Goal: Task Accomplishment & Management: Use online tool/utility

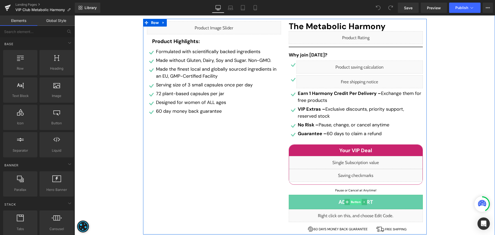
click at [357, 201] on span "Button" at bounding box center [356, 202] width 12 height 6
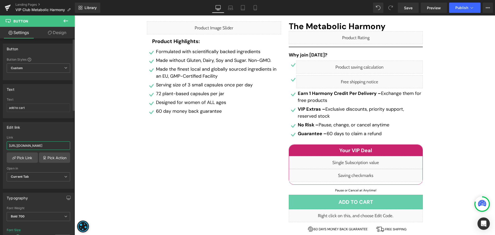
click at [37, 144] on input "[URL][DOMAIN_NAME]" at bounding box center [38, 145] width 63 height 9
click at [50, 136] on div "Link" at bounding box center [38, 138] width 63 height 4
click at [404, 9] on link "Save" at bounding box center [408, 8] width 21 height 10
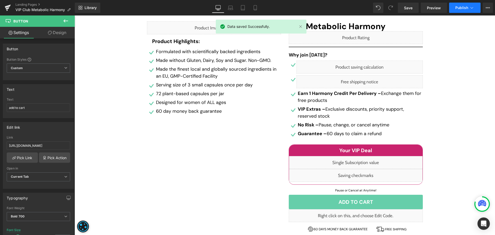
click at [461, 5] on button "Publish" at bounding box center [464, 8] width 31 height 10
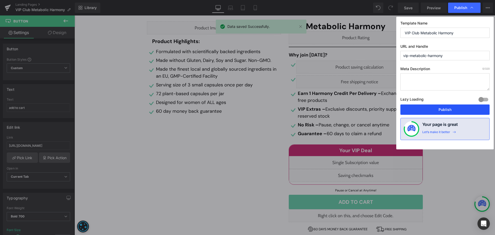
click at [438, 112] on button "Publish" at bounding box center [444, 109] width 89 height 10
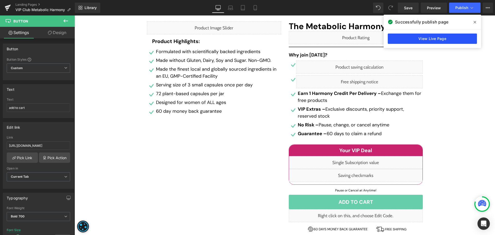
click at [429, 37] on link "View Live Page" at bounding box center [432, 39] width 89 height 10
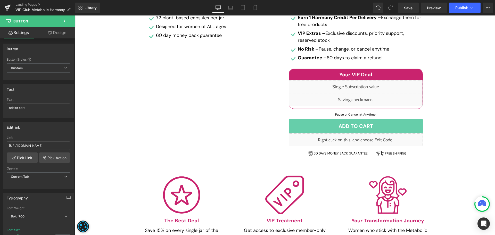
scroll to position [206, 0]
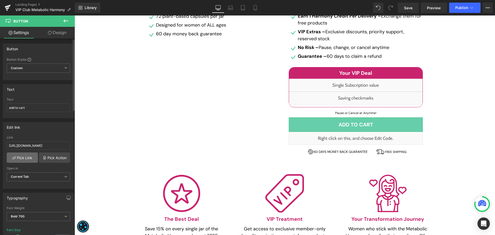
click at [27, 155] on link "Pick Link" at bounding box center [22, 157] width 31 height 10
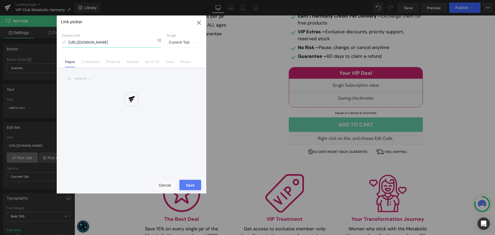
scroll to position [0, 214]
click at [109, 45] on div at bounding box center [132, 104] width 150 height 178
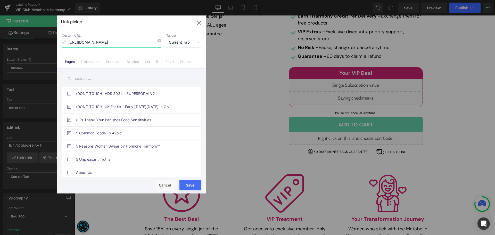
click at [121, 42] on input "[URL][DOMAIN_NAME]" at bounding box center [111, 43] width 99 height 10
click at [200, 22] on icon "button" at bounding box center [199, 23] width 8 height 8
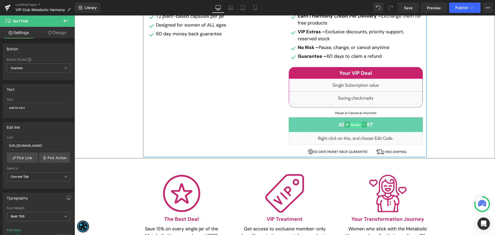
click at [354, 122] on span "Button" at bounding box center [356, 125] width 12 height 6
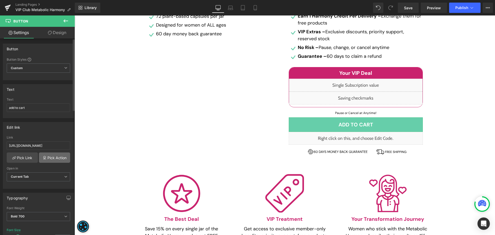
click at [51, 156] on link "Pick Action" at bounding box center [54, 157] width 31 height 10
click at [36, 141] on input "[URL][DOMAIN_NAME]" at bounding box center [38, 145] width 63 height 9
click at [53, 145] on input "[URL][DOMAIN_NAME]" at bounding box center [38, 145] width 63 height 9
click at [49, 147] on input "[URL][DOMAIN_NAME]" at bounding box center [38, 145] width 63 height 9
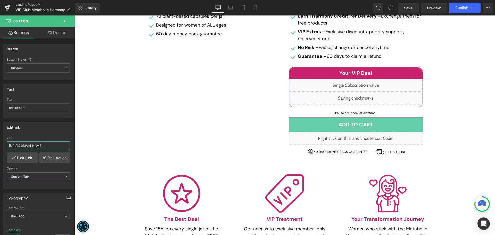
scroll to position [0, 204]
drag, startPoint x: 124, startPoint y: 162, endPoint x: 75, endPoint y: 144, distance: 52.2
click at [52, 143] on input "[URL][DOMAIN_NAME]" at bounding box center [38, 145] width 63 height 9
click at [411, 9] on span "Save" at bounding box center [408, 7] width 9 height 5
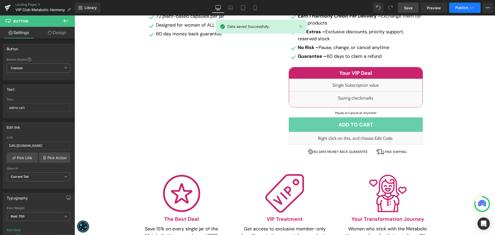
click at [460, 11] on button "Publish" at bounding box center [464, 8] width 31 height 10
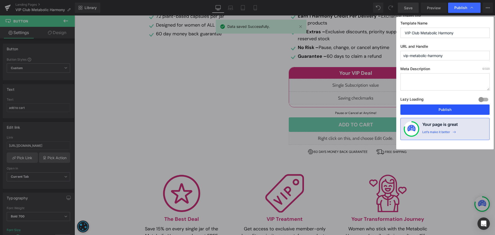
click at [445, 109] on button "Publish" at bounding box center [444, 109] width 89 height 10
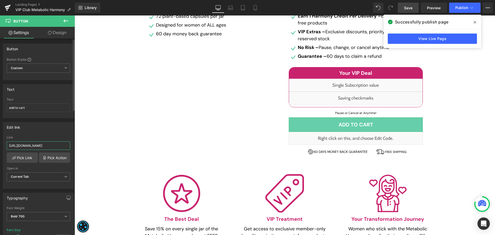
click at [39, 143] on input "[URL][DOMAIN_NAME]" at bounding box center [38, 145] width 63 height 9
click at [54, 143] on input "[URL][DOMAIN_NAME]" at bounding box center [38, 145] width 63 height 9
click at [36, 147] on input "[URL][DOMAIN_NAME]" at bounding box center [38, 145] width 63 height 9
click at [44, 145] on input "[URL][DOMAIN_NAME]" at bounding box center [38, 145] width 63 height 9
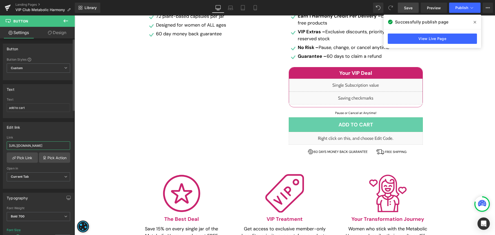
click at [39, 143] on input "[URL][DOMAIN_NAME]" at bounding box center [38, 145] width 63 height 9
paste input "s://[DOMAIN_NAME][URL]"
drag, startPoint x: 7, startPoint y: 144, endPoint x: 62, endPoint y: 145, distance: 54.4
click at [62, 145] on input "[URL][DOMAIN_NAME]" at bounding box center [38, 145] width 63 height 9
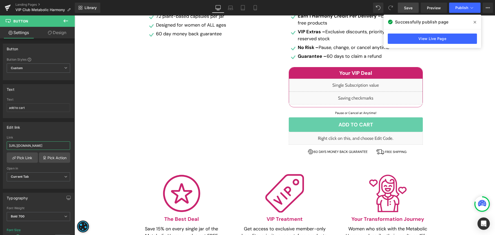
type input "[URL][DOMAIN_NAME]"
click at [410, 8] on span "Save" at bounding box center [408, 7] width 9 height 5
click at [475, 24] on span at bounding box center [475, 22] width 8 height 8
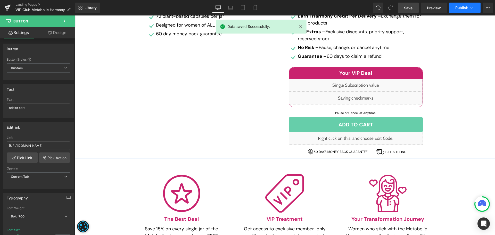
click at [455, 9] on button "Publish" at bounding box center [464, 8] width 31 height 10
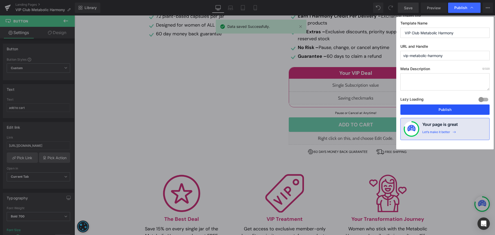
click at [438, 105] on button "Publish" at bounding box center [444, 109] width 89 height 10
